Goal: Register for event/course

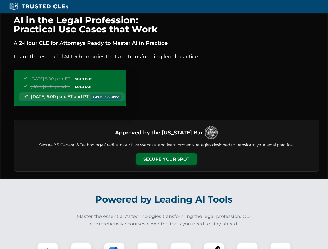
click at [166, 159] on button "Secure Your Spot" at bounding box center [166, 159] width 61 height 12
click at [48, 246] on img at bounding box center [47, 252] width 15 height 15
